Goal: Information Seeking & Learning: Learn about a topic

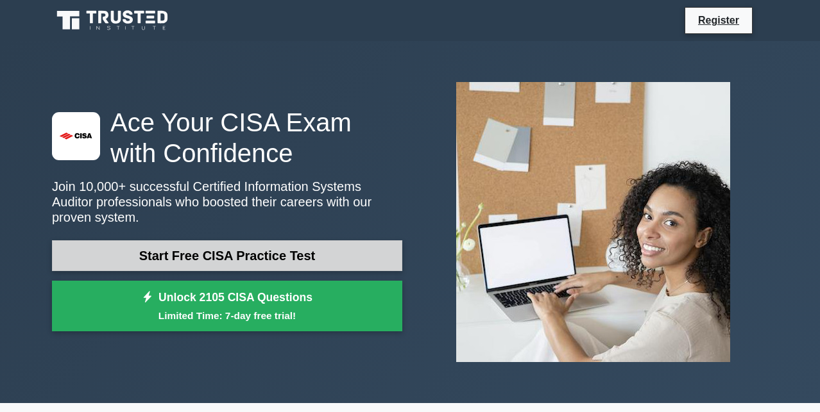
click at [315, 258] on link "Start Free CISA Practice Test" at bounding box center [227, 256] width 350 height 31
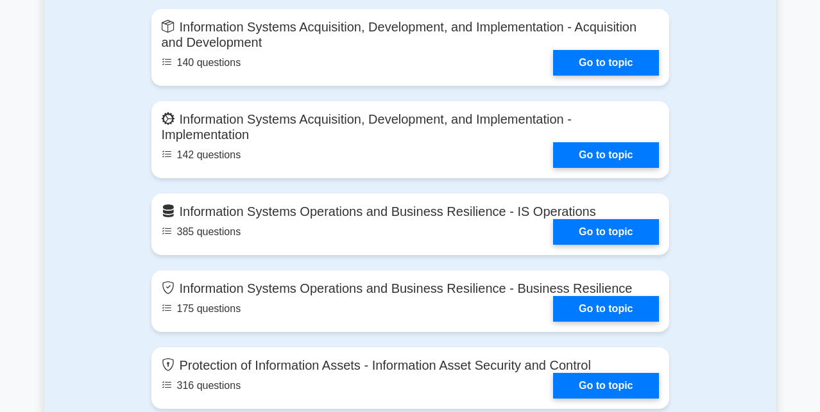
scroll to position [1086, 0]
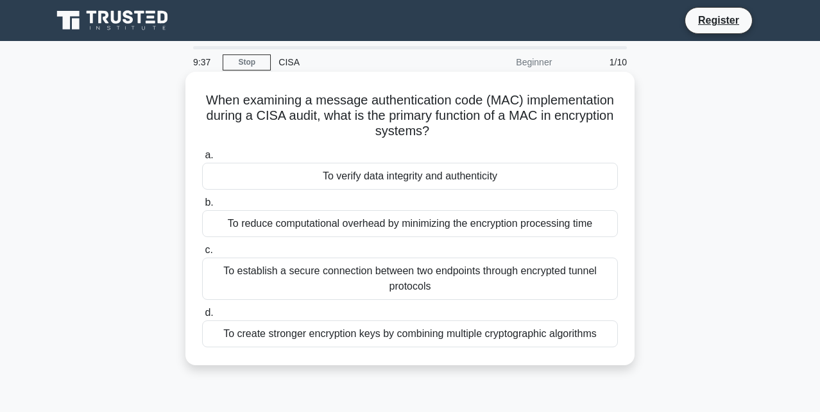
click at [301, 230] on div "To reduce computational overhead by minimizing the encryption processing time" at bounding box center [410, 223] width 416 height 27
click at [202, 207] on input "b. To reduce computational overhead by minimizing the encryption processing time" at bounding box center [202, 203] width 0 height 8
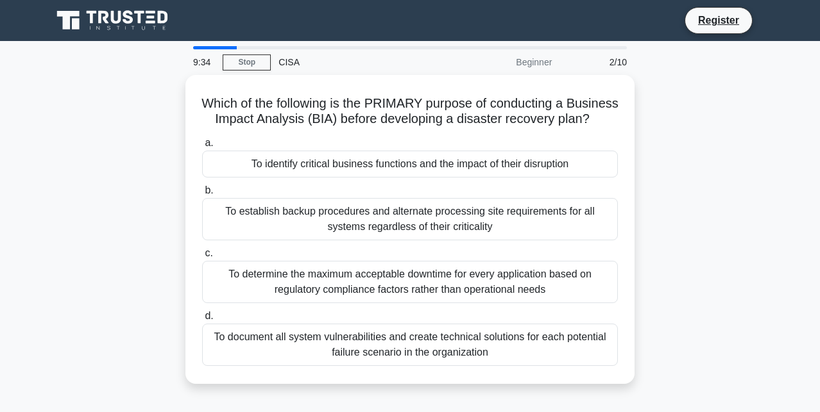
click at [301, 230] on div "To establish backup procedures and alternate processing site requirements for a…" at bounding box center [410, 219] width 416 height 42
click at [202, 195] on input "b. To establish backup procedures and alternate processing site requirements fo…" at bounding box center [202, 191] width 0 height 8
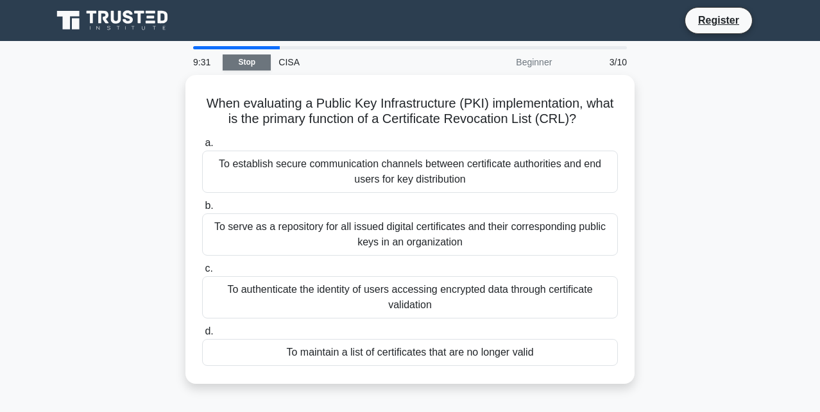
click at [239, 63] on link "Stop" at bounding box center [247, 63] width 48 height 16
